Goal: Transaction & Acquisition: Purchase product/service

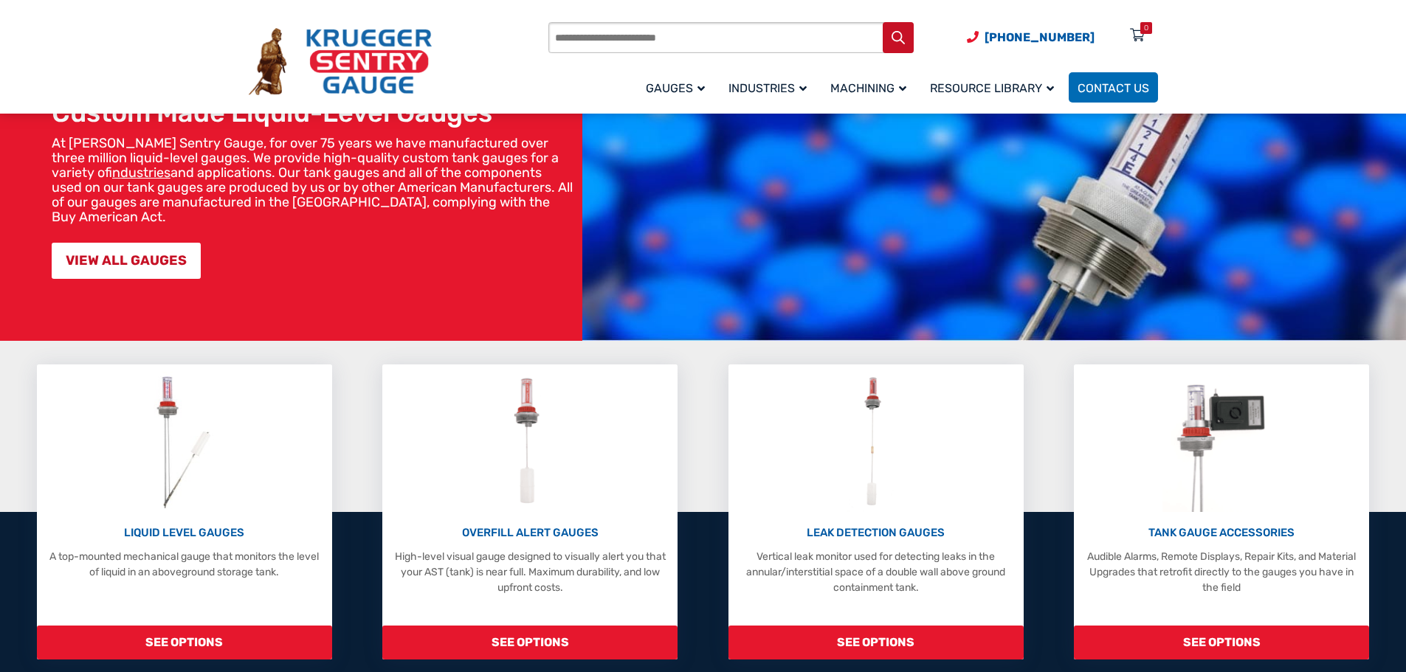
scroll to position [148, 0]
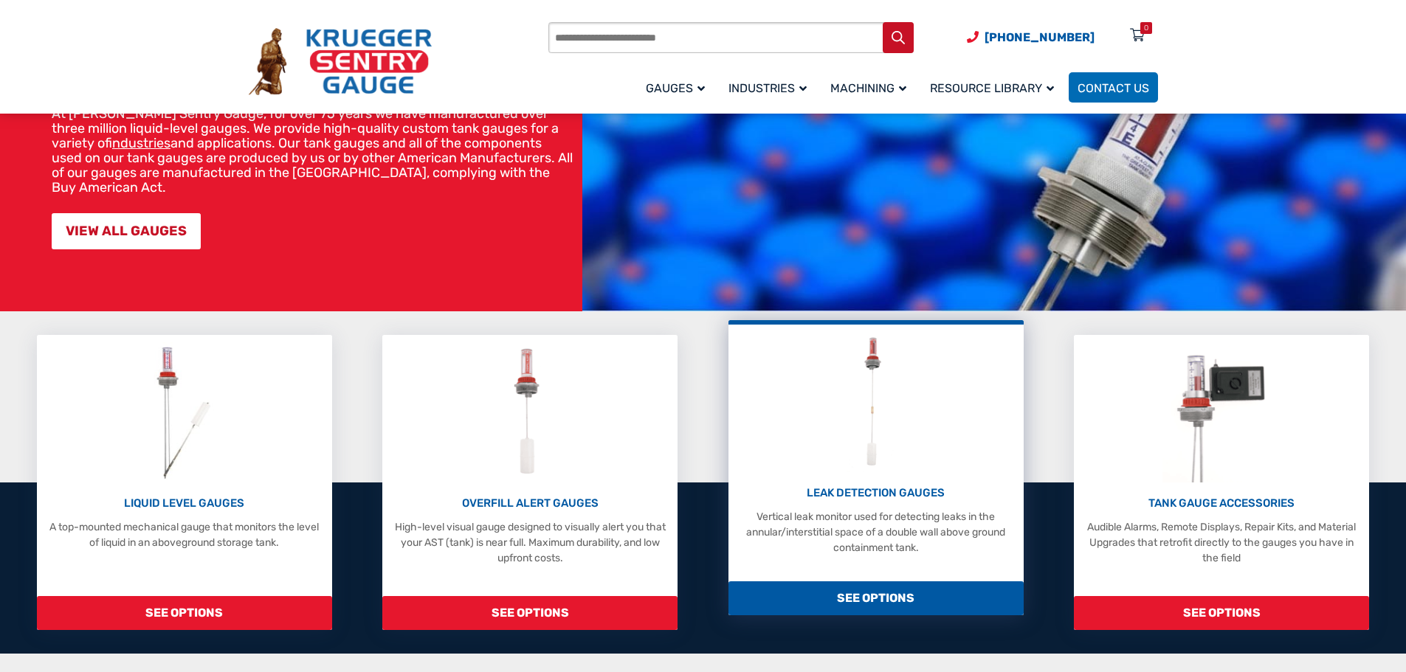
click at [858, 579] on div "LEAK DETECTION GAUGES Vertical leak monitor used for detecting leaks in the ann…" at bounding box center [875, 467] width 295 height 295
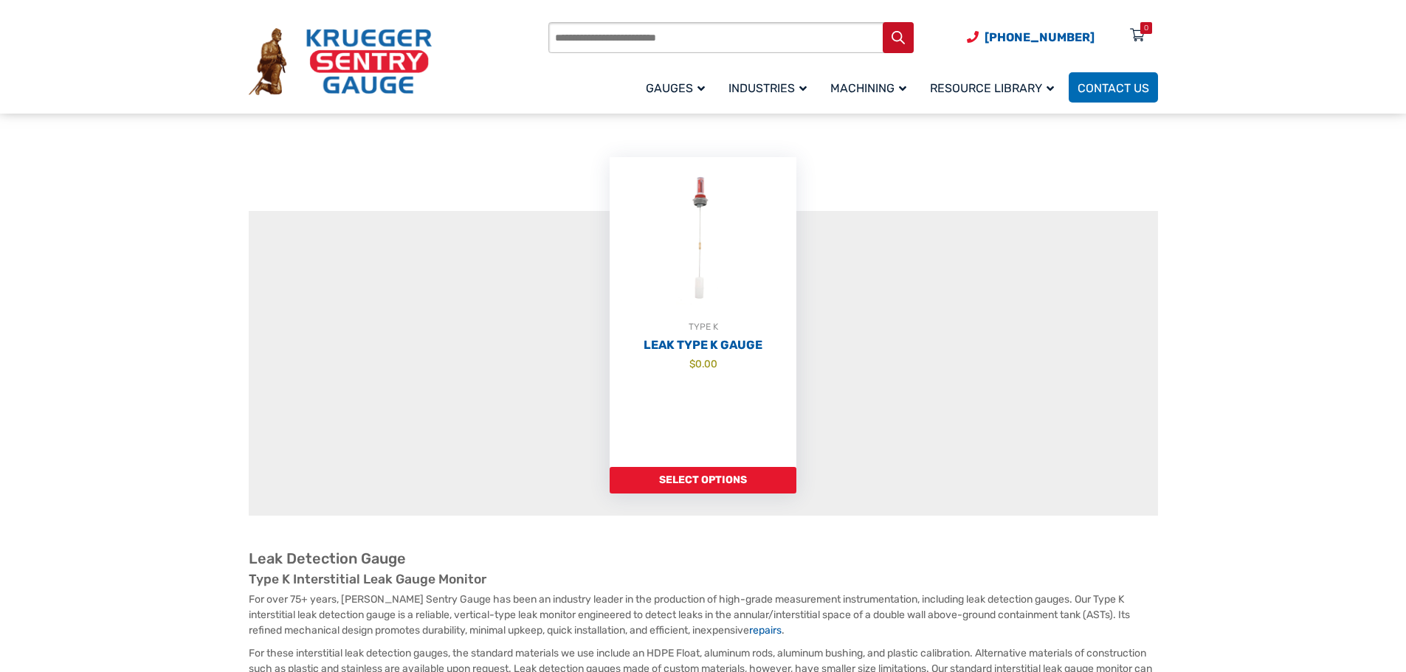
scroll to position [148, 0]
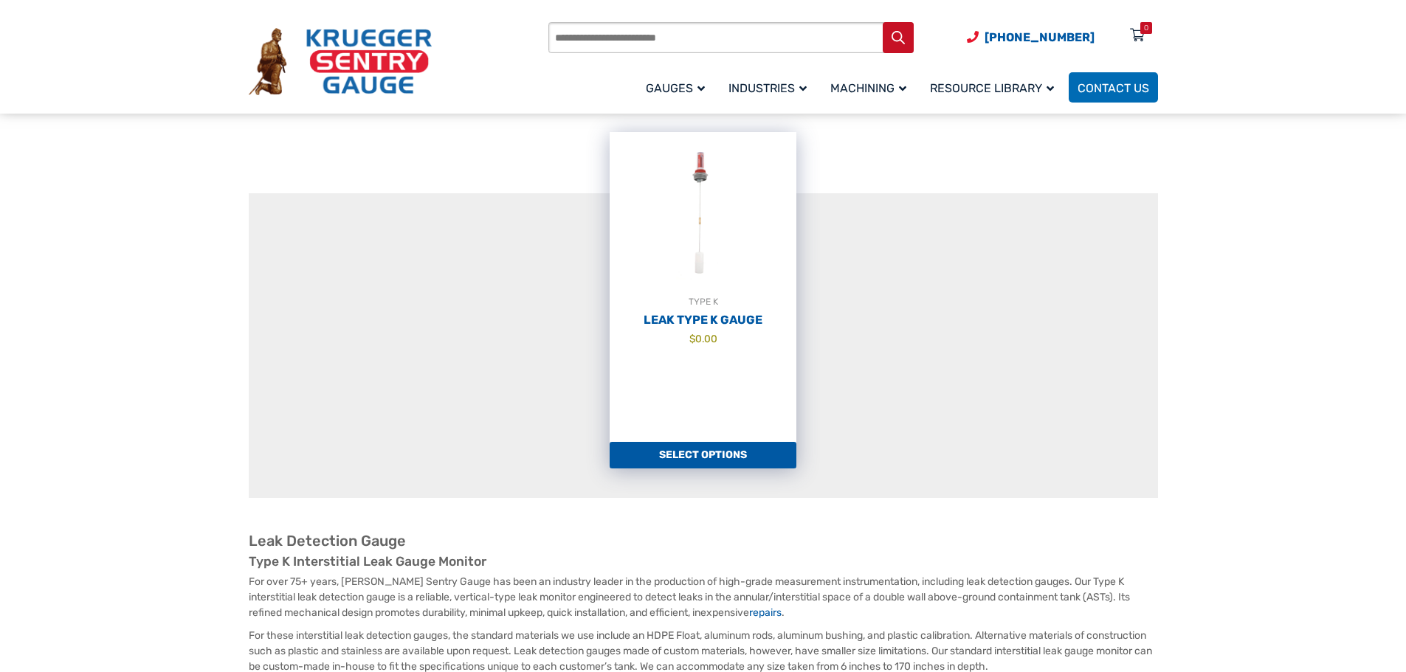
click at [735, 457] on link "Select options" at bounding box center [703, 455] width 187 height 27
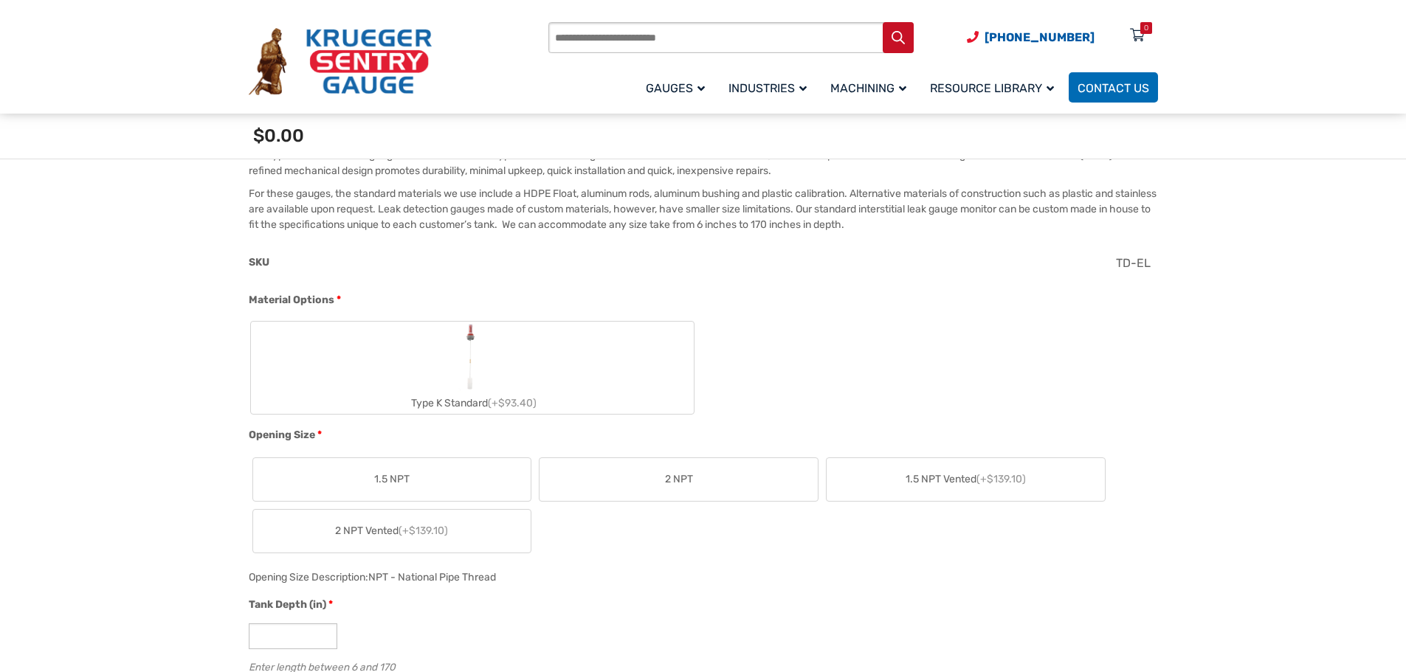
scroll to position [443, 0]
click at [473, 348] on img "Type K Standard" at bounding box center [472, 352] width 29 height 71
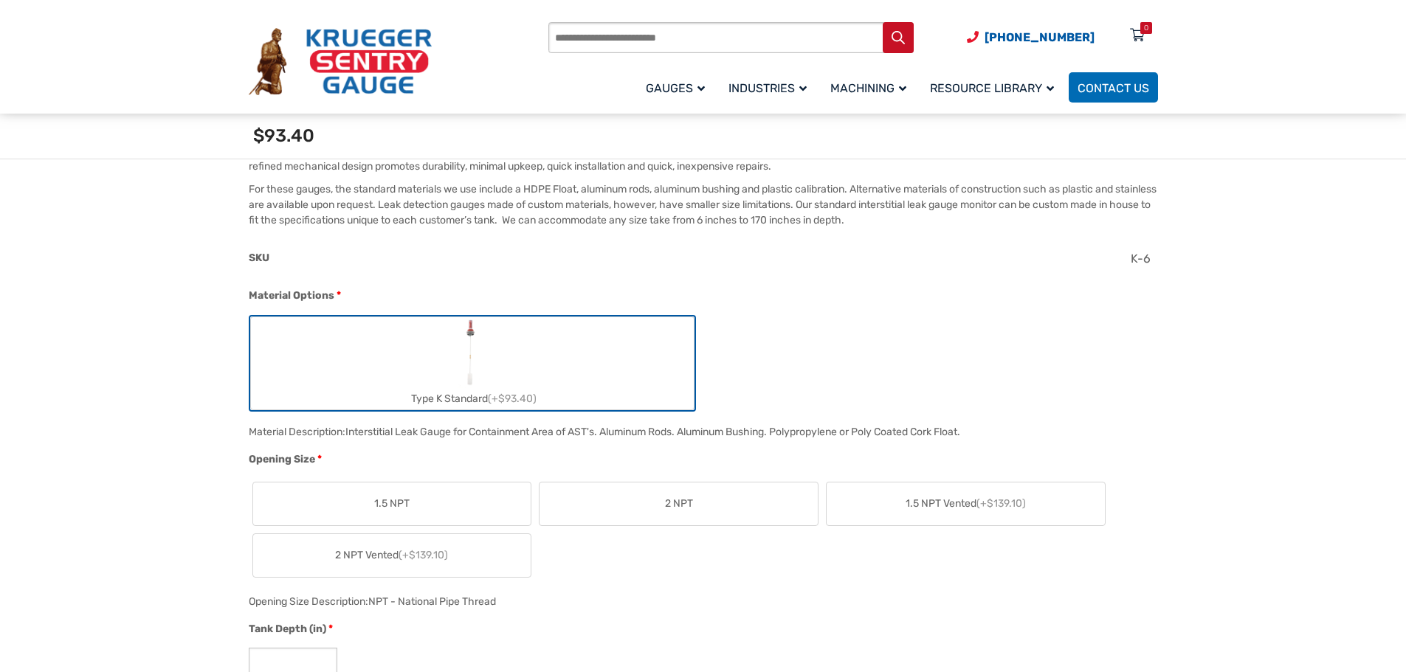
click at [638, 492] on label "2 NPT" at bounding box center [679, 504] width 278 height 43
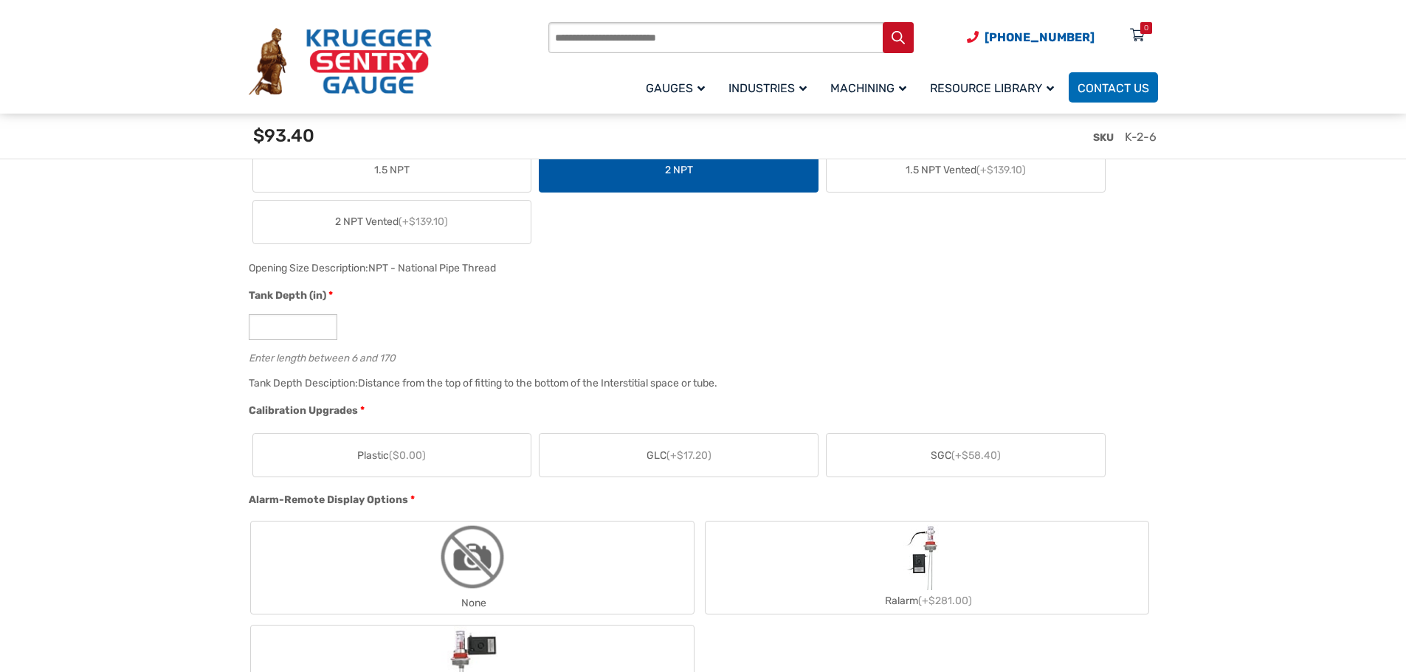
scroll to position [812, 0]
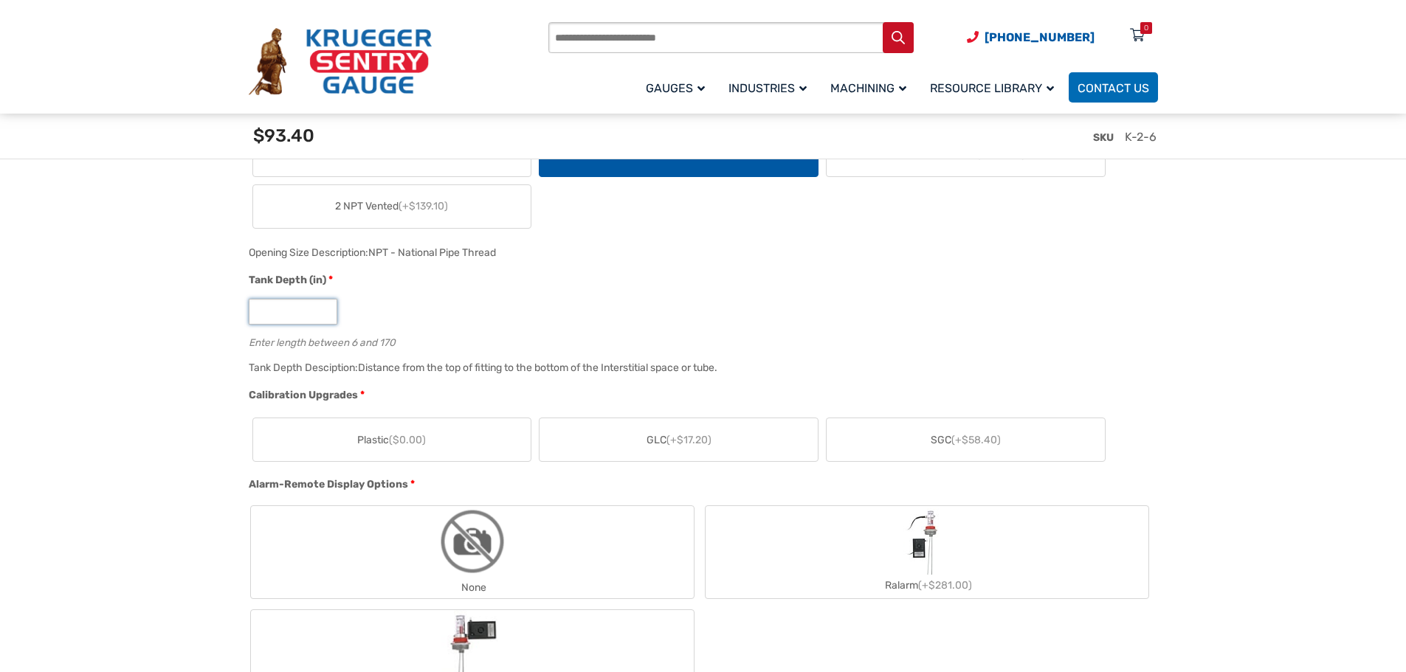
drag, startPoint x: 277, startPoint y: 309, endPoint x: 216, endPoint y: 323, distance: 62.3
type input "**"
click at [931, 436] on span "SGC (+$58.40)" at bounding box center [966, 440] width 70 height 15
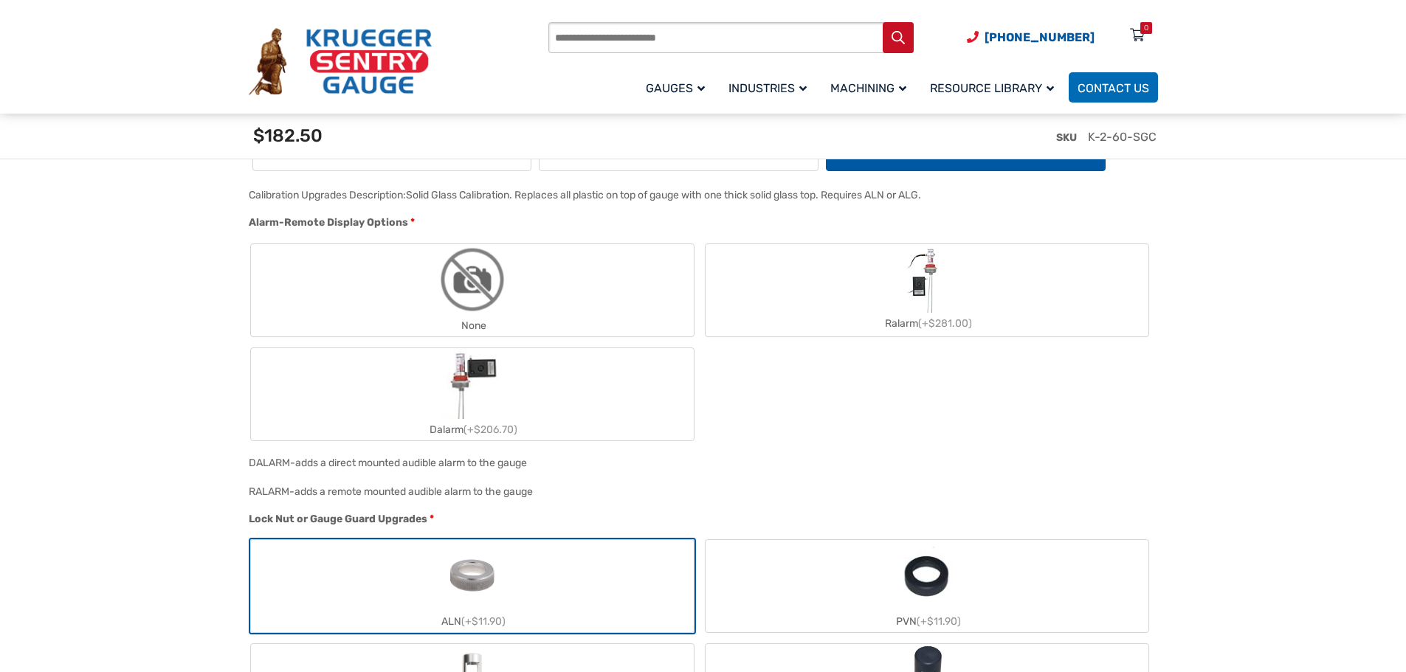
scroll to position [1107, 0]
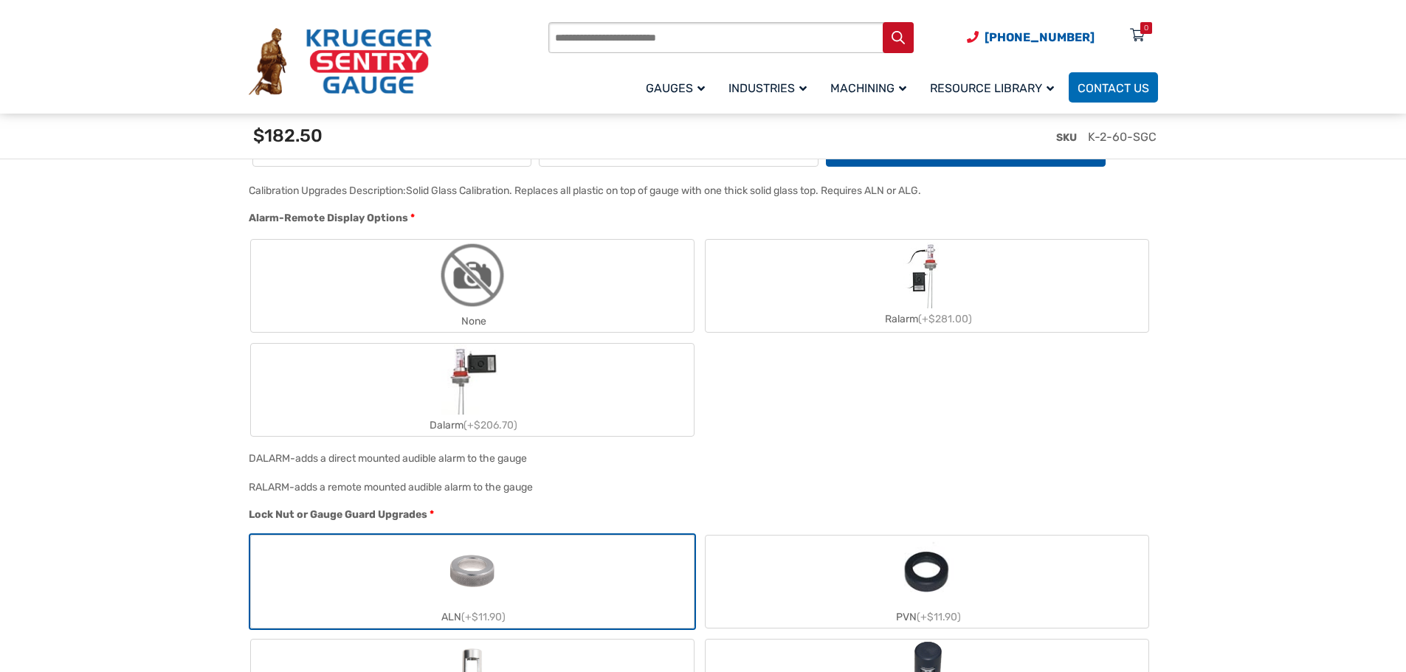
click at [387, 296] on label "None" at bounding box center [472, 286] width 443 height 92
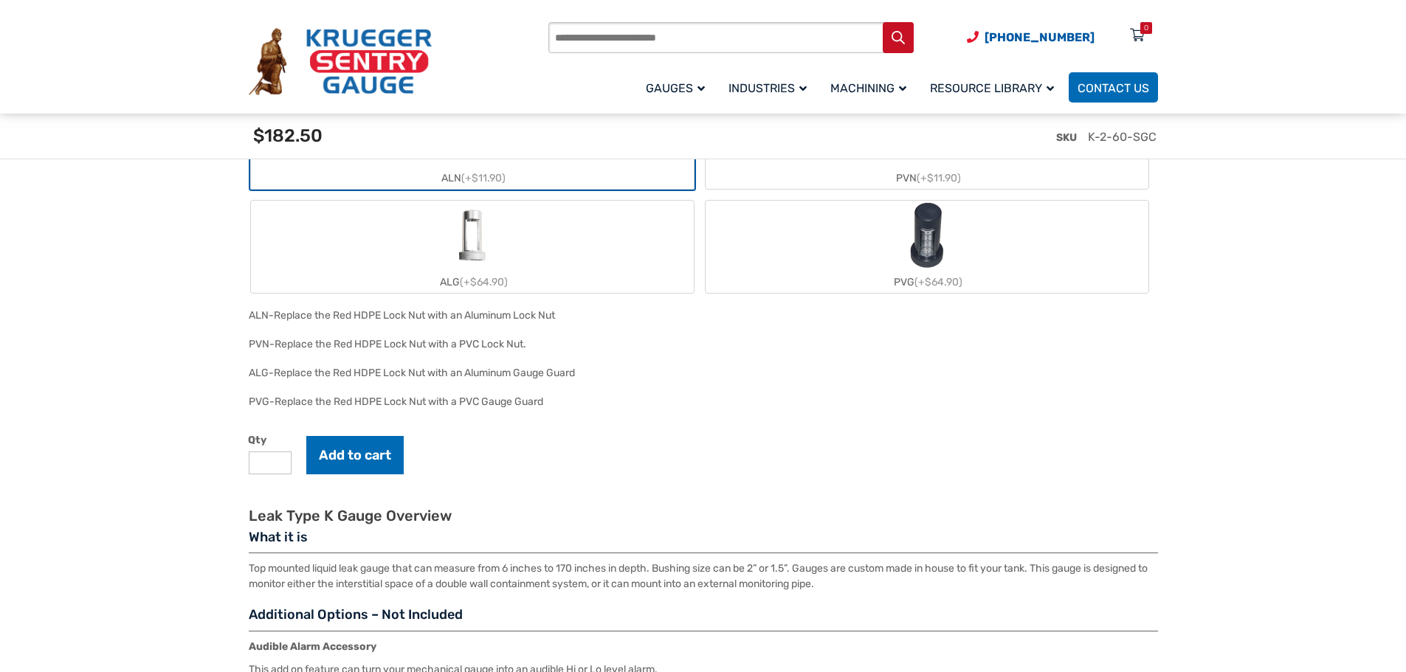
scroll to position [1550, 0]
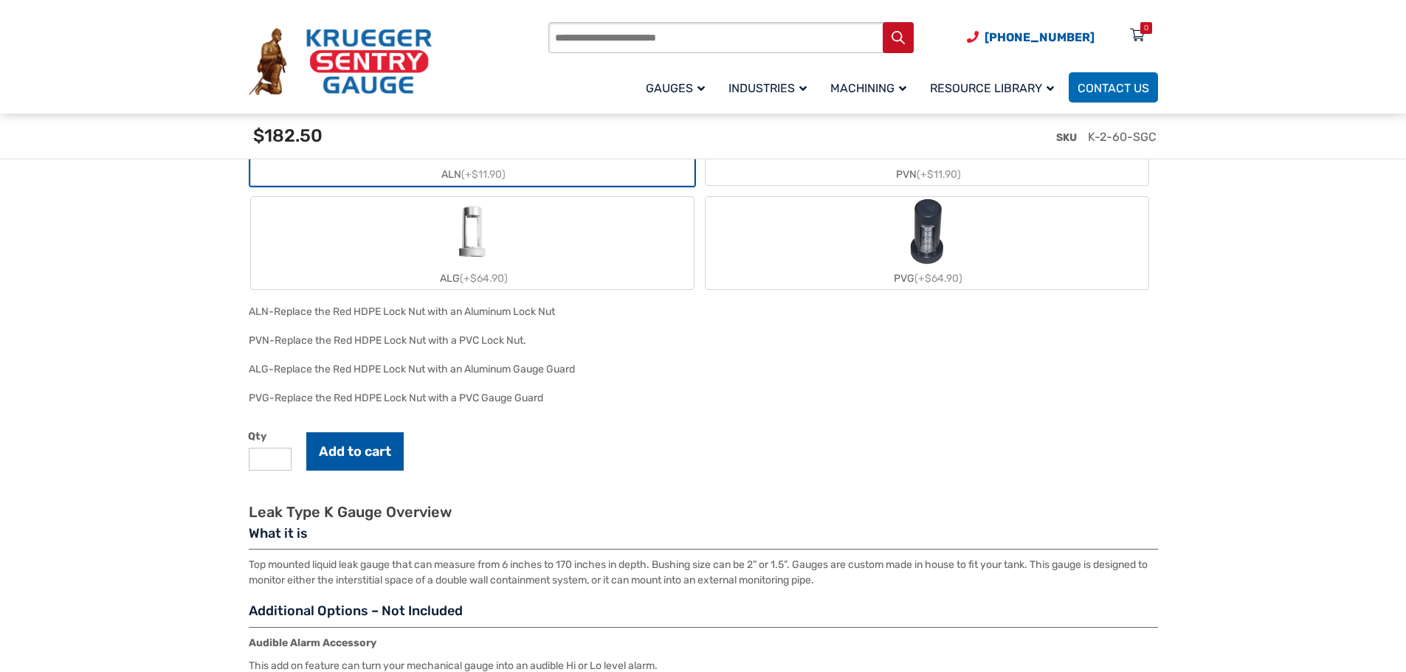
click at [351, 452] on button "Add to cart" at bounding box center [354, 452] width 97 height 38
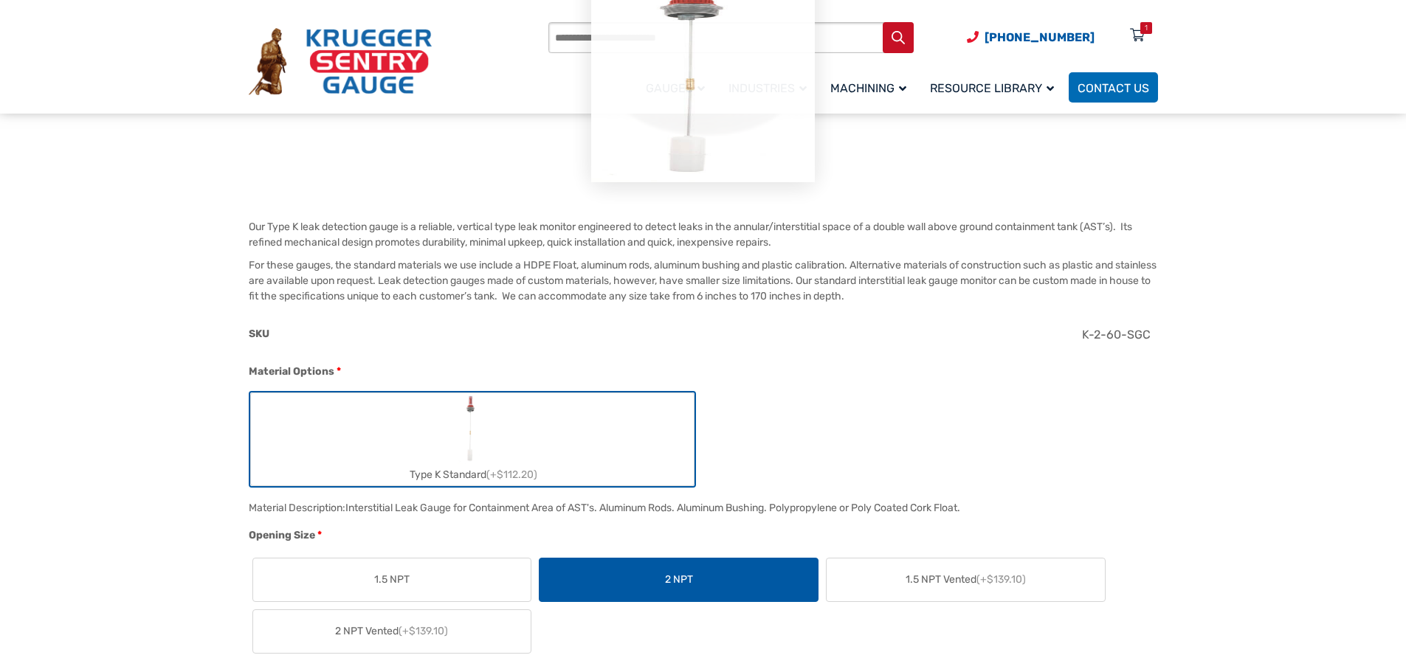
scroll to position [0, 0]
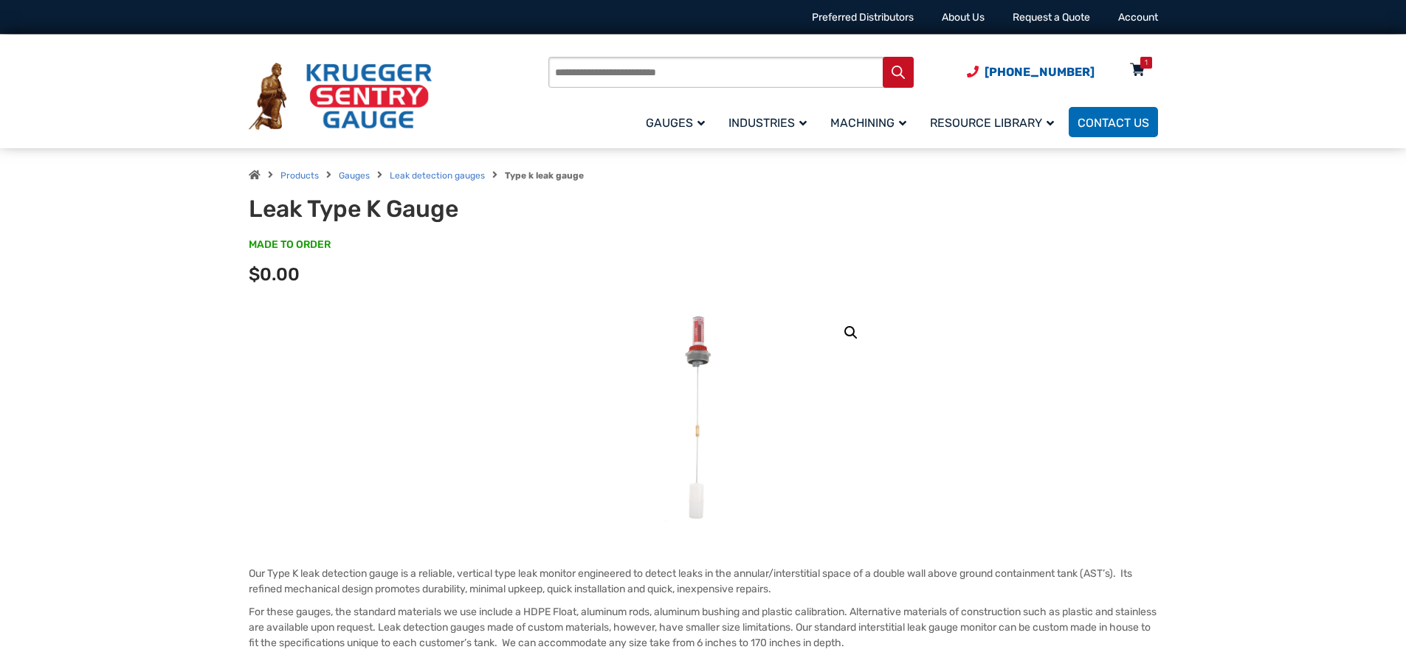
click at [1137, 64] on icon at bounding box center [1137, 71] width 15 height 24
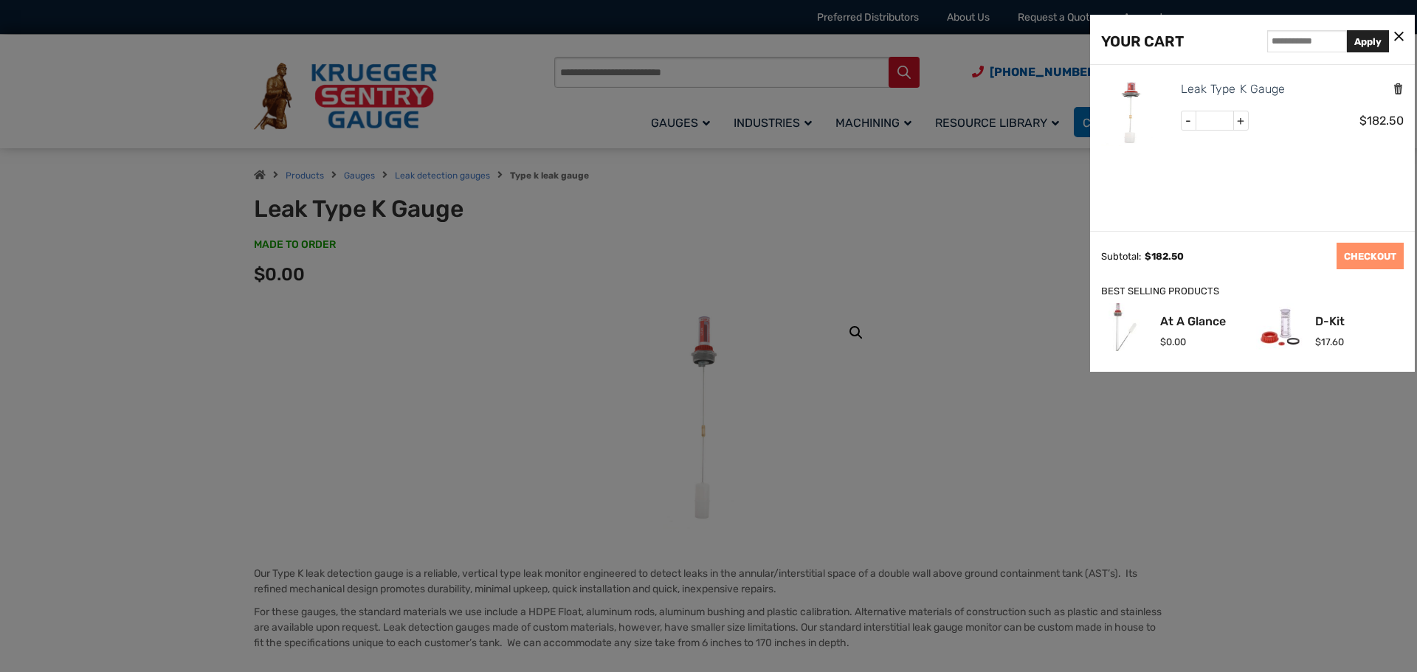
click at [1397, 87] on icon "Remove this item" at bounding box center [1398, 89] width 11 height 14
click at [1399, 34] on icon at bounding box center [1399, 37] width 10 height 15
